Goal: Information Seeking & Learning: Learn about a topic

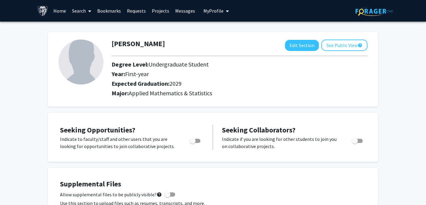
click at [193, 140] on span "Toggle" at bounding box center [192, 141] width 6 height 6
click at [192, 143] on input "Are you actively seeking opportunities?" at bounding box center [192, 143] width 0 height 0
checkbox input "true"
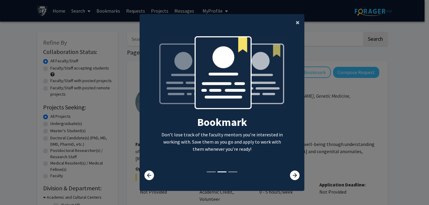
click at [296, 23] on span "×" at bounding box center [298, 22] width 4 height 9
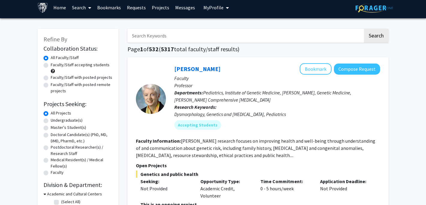
scroll to position [5, 0]
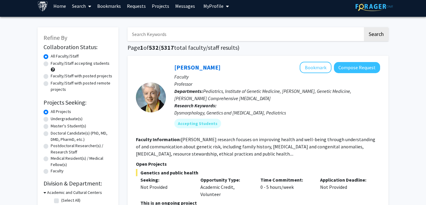
click at [171, 37] on input "Search Keywords" at bounding box center [244, 34] width 235 height 14
type input "biostatistics"
click at [364, 27] on button "Search" at bounding box center [376, 34] width 25 height 14
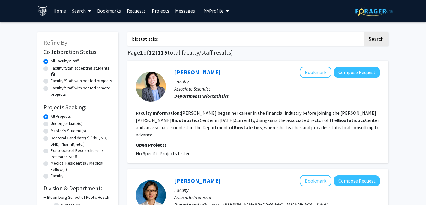
click at [71, 122] on label "Undergraduate(s)" at bounding box center [67, 124] width 32 height 6
click at [55, 122] on input "Undergraduate(s)" at bounding box center [53, 123] width 4 height 4
radio input "true"
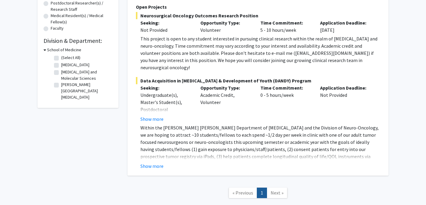
scroll to position [148, 0]
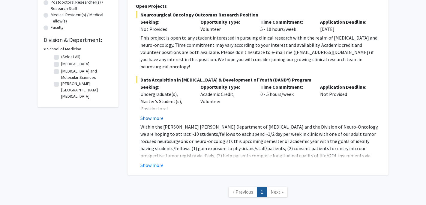
click at [158, 115] on button "Show more" at bounding box center [151, 118] width 23 height 7
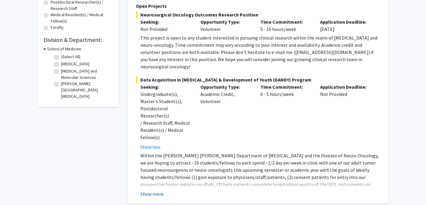
click at [152, 190] on button "Show more" at bounding box center [151, 193] width 23 height 7
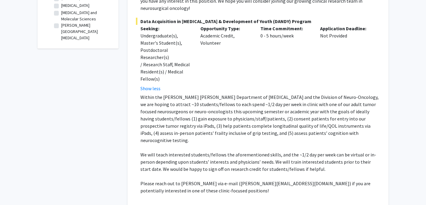
scroll to position [207, 0]
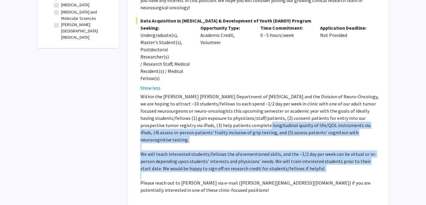
drag, startPoint x: 222, startPoint y: 143, endPoint x: 191, endPoint y: 103, distance: 50.6
click at [191, 103] on div "Within the [PERSON_NAME] [PERSON_NAME] Department of [MEDICAL_DATA] and the Div…" at bounding box center [260, 147] width 240 height 108
click at [191, 103] on p "Within the [PERSON_NAME] [PERSON_NAME] Department of [MEDICAL_DATA] and the Div…" at bounding box center [260, 118] width 240 height 50
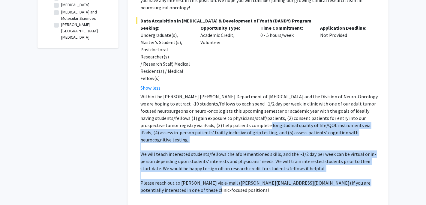
drag, startPoint x: 190, startPoint y: 102, endPoint x: 216, endPoint y: 158, distance: 62.3
click at [216, 158] on div "Within the [PERSON_NAME] [PERSON_NAME] Department of [MEDICAL_DATA] and the Div…" at bounding box center [260, 147] width 240 height 108
click at [216, 179] on p "Please reach out to [PERSON_NAME] via e-mail ([PERSON_NAME][EMAIL_ADDRESS][DOMA…" at bounding box center [260, 186] width 240 height 14
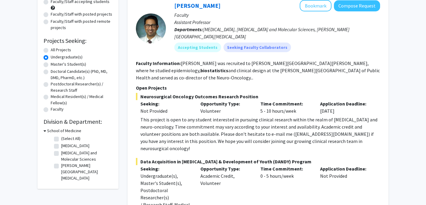
scroll to position [14, 0]
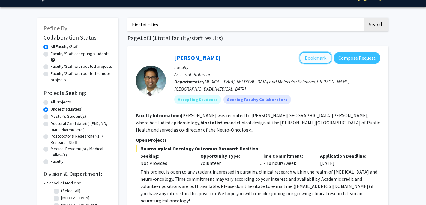
click at [309, 61] on button "Bookmark" at bounding box center [316, 57] width 32 height 11
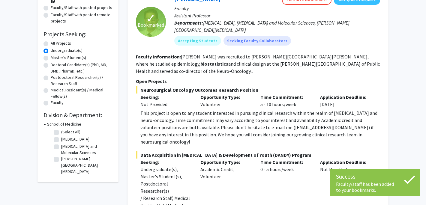
scroll to position [139, 0]
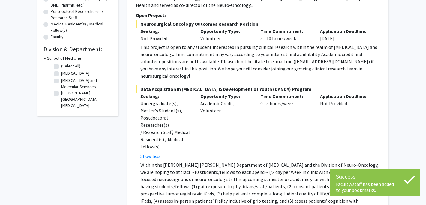
click at [151, 93] on p "Seeking:" at bounding box center [165, 96] width 51 height 7
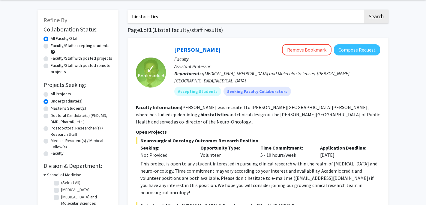
scroll to position [3, 0]
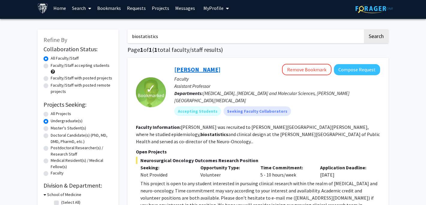
click at [184, 69] on link "[PERSON_NAME]" at bounding box center [197, 69] width 46 height 7
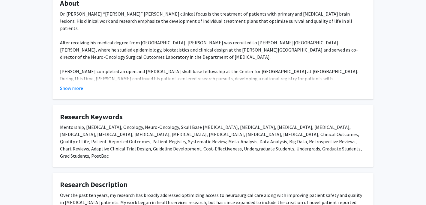
scroll to position [411, 0]
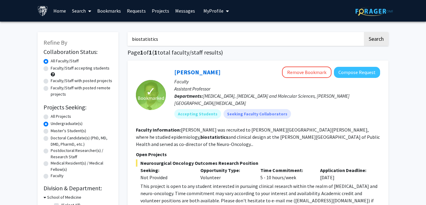
drag, startPoint x: 163, startPoint y: 39, endPoint x: 133, endPoint y: 37, distance: 30.7
click at [133, 37] on input "biostatistics" at bounding box center [244, 39] width 235 height 14
click at [160, 37] on input "biostatistics" at bounding box center [244, 39] width 235 height 14
type input "biostatistic"
click at [364, 32] on button "Search" at bounding box center [376, 39] width 25 height 14
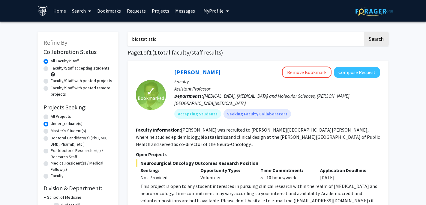
radio input "true"
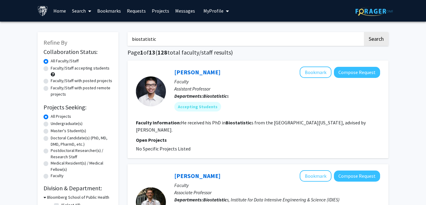
click at [68, 123] on label "Undergraduate(s)" at bounding box center [67, 124] width 32 height 6
click at [55, 123] on input "Undergraduate(s)" at bounding box center [53, 123] width 4 height 4
radio input "true"
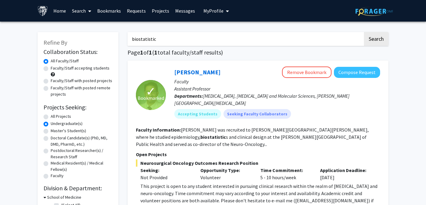
click at [64, 117] on label "All Projects" at bounding box center [61, 116] width 20 height 6
click at [55, 117] on input "All Projects" at bounding box center [53, 115] width 4 height 4
radio input "true"
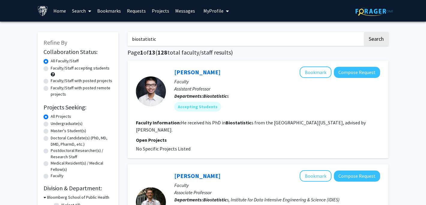
drag, startPoint x: 167, startPoint y: 42, endPoint x: 131, endPoint y: 38, distance: 36.2
click at [131, 38] on input "biostatistic" at bounding box center [244, 39] width 235 height 14
type input "data"
click at [364, 32] on button "Search" at bounding box center [376, 39] width 25 height 14
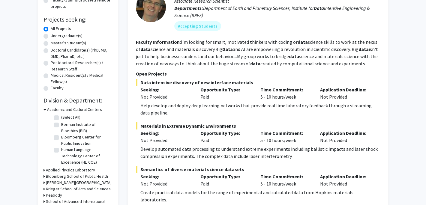
scroll to position [88, 0]
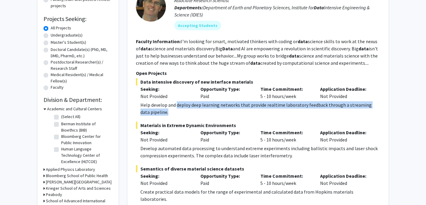
drag, startPoint x: 177, startPoint y: 107, endPoint x: 176, endPoint y: 112, distance: 5.2
click at [176, 112] on div "Help develop and deploy deep learning networks that provide realtime laboratory…" at bounding box center [260, 108] width 240 height 14
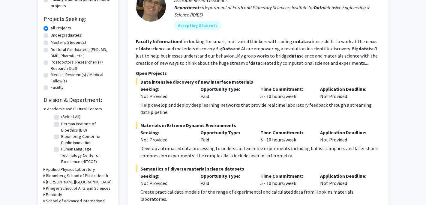
scroll to position [73, 0]
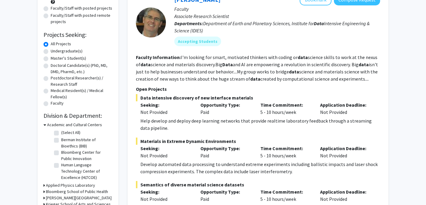
click at [60, 52] on label "Undergraduate(s)" at bounding box center [67, 51] width 32 height 6
click at [55, 52] on input "Undergraduate(s)" at bounding box center [53, 50] width 4 height 4
radio input "true"
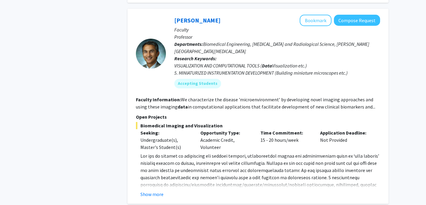
scroll to position [835, 0]
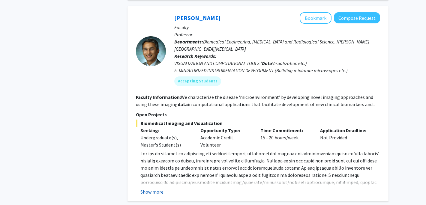
click at [156, 188] on button "Show more" at bounding box center [151, 191] width 23 height 7
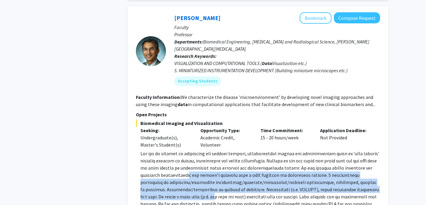
drag, startPoint x: 192, startPoint y: 147, endPoint x: 192, endPoint y: 165, distance: 17.7
click at [192, 165] on span at bounding box center [259, 186] width 239 height 71
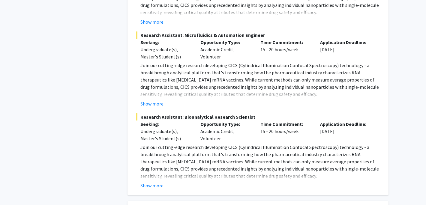
scroll to position [1406, 0]
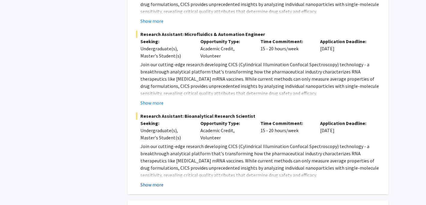
click at [156, 181] on button "Show more" at bounding box center [151, 184] width 23 height 7
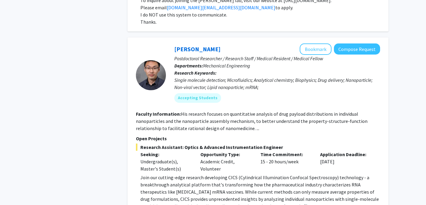
scroll to position [1185, 0]
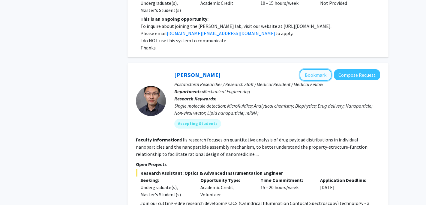
click at [307, 69] on button "Bookmark" at bounding box center [316, 74] width 32 height 11
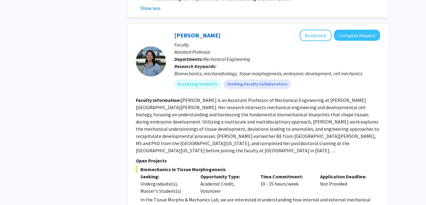
scroll to position [1827, 0]
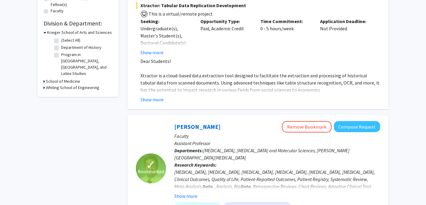
scroll to position [0, 0]
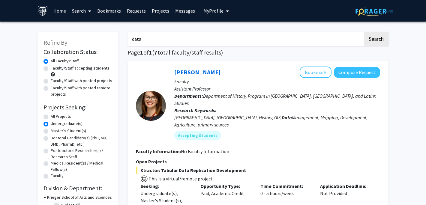
click at [165, 41] on input "data" at bounding box center [244, 39] width 235 height 14
type input "data science"
click at [364, 32] on button "Search" at bounding box center [376, 39] width 25 height 14
radio input "true"
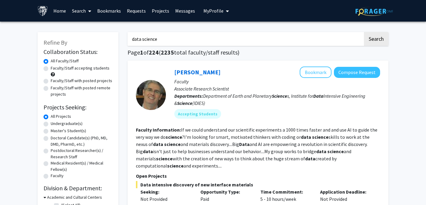
click at [66, 123] on label "Undergraduate(s)" at bounding box center [67, 124] width 32 height 6
click at [55, 123] on input "Undergraduate(s)" at bounding box center [53, 123] width 4 height 4
radio input "true"
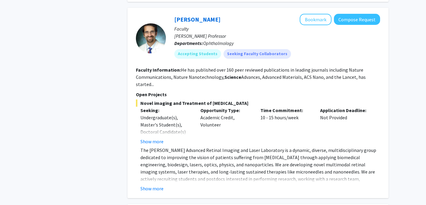
scroll to position [1494, 0]
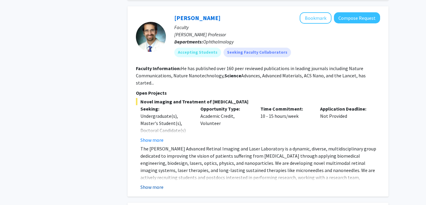
click at [154, 183] on button "Show more" at bounding box center [151, 186] width 23 height 7
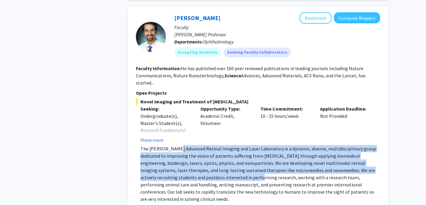
drag, startPoint x: 195, startPoint y: 140, endPoint x: 176, endPoint y: 113, distance: 33.0
click at [176, 145] on p "The [PERSON_NAME] Advanced Retinal Imaging and Laser Laboratory is a dynamic, d…" at bounding box center [260, 174] width 240 height 58
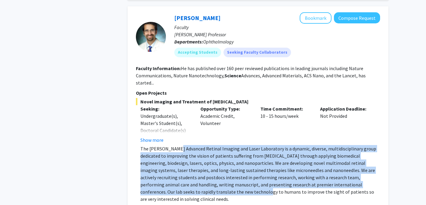
drag, startPoint x: 176, startPoint y: 113, endPoint x: 179, endPoint y: 155, distance: 41.5
click at [179, 155] on p "The [PERSON_NAME] Advanced Retinal Imaging and Laser Laboratory is a dynamic, d…" at bounding box center [260, 174] width 240 height 58
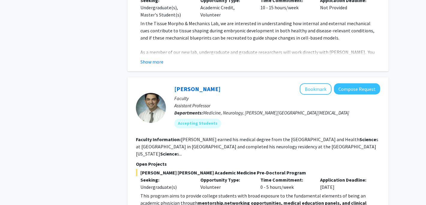
scroll to position [2229, 0]
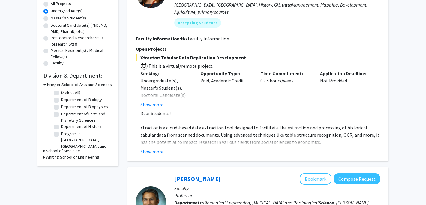
scroll to position [113, 0]
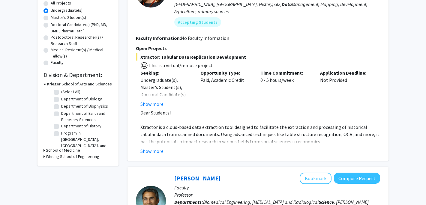
click at [60, 156] on h3 "Whiting School of Engineering" at bounding box center [72, 157] width 53 height 6
click at [47, 156] on h3 "Whiting School of Engineering" at bounding box center [73, 157] width 53 height 6
click at [50, 151] on h3 "School of Medicine" at bounding box center [63, 150] width 34 height 6
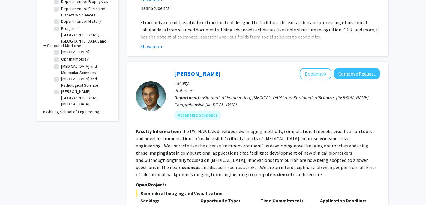
scroll to position [0, 0]
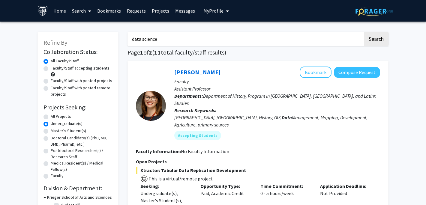
drag, startPoint x: 166, startPoint y: 40, endPoint x: 129, endPoint y: 37, distance: 37.3
click at [129, 37] on input "data science" at bounding box center [244, 39] width 235 height 14
type input "bioinformatics"
click at [364, 32] on button "Search" at bounding box center [376, 39] width 25 height 14
radio input "true"
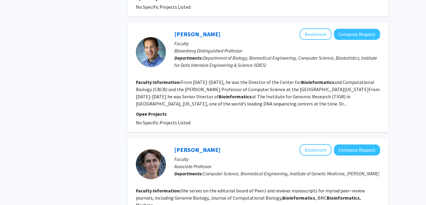
scroll to position [963, 0]
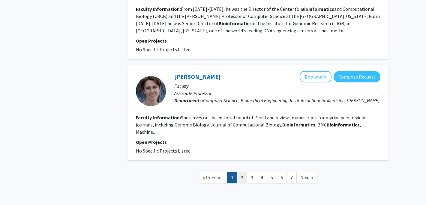
click at [242, 172] on link "2" at bounding box center [242, 177] width 10 height 10
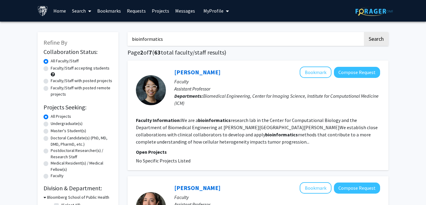
scroll to position [129, 0]
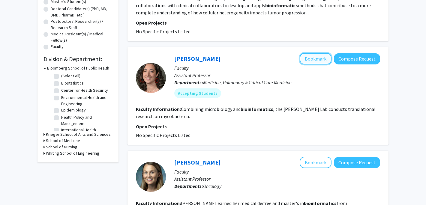
click at [313, 60] on button "Bookmark" at bounding box center [316, 58] width 32 height 11
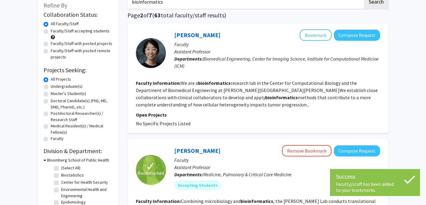
scroll to position [0, 0]
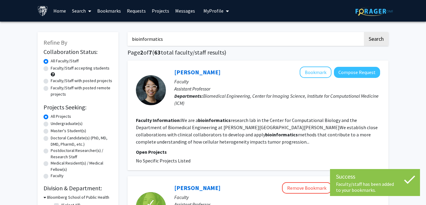
click at [70, 70] on label "Faculty/Staff accepting students" at bounding box center [80, 68] width 59 height 6
click at [55, 69] on input "Faculty/Staff accepting students" at bounding box center [53, 67] width 4 height 4
radio input "true"
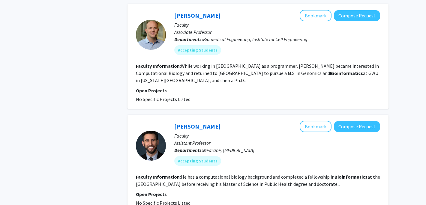
scroll to position [405, 0]
